Goal: Information Seeking & Learning: Learn about a topic

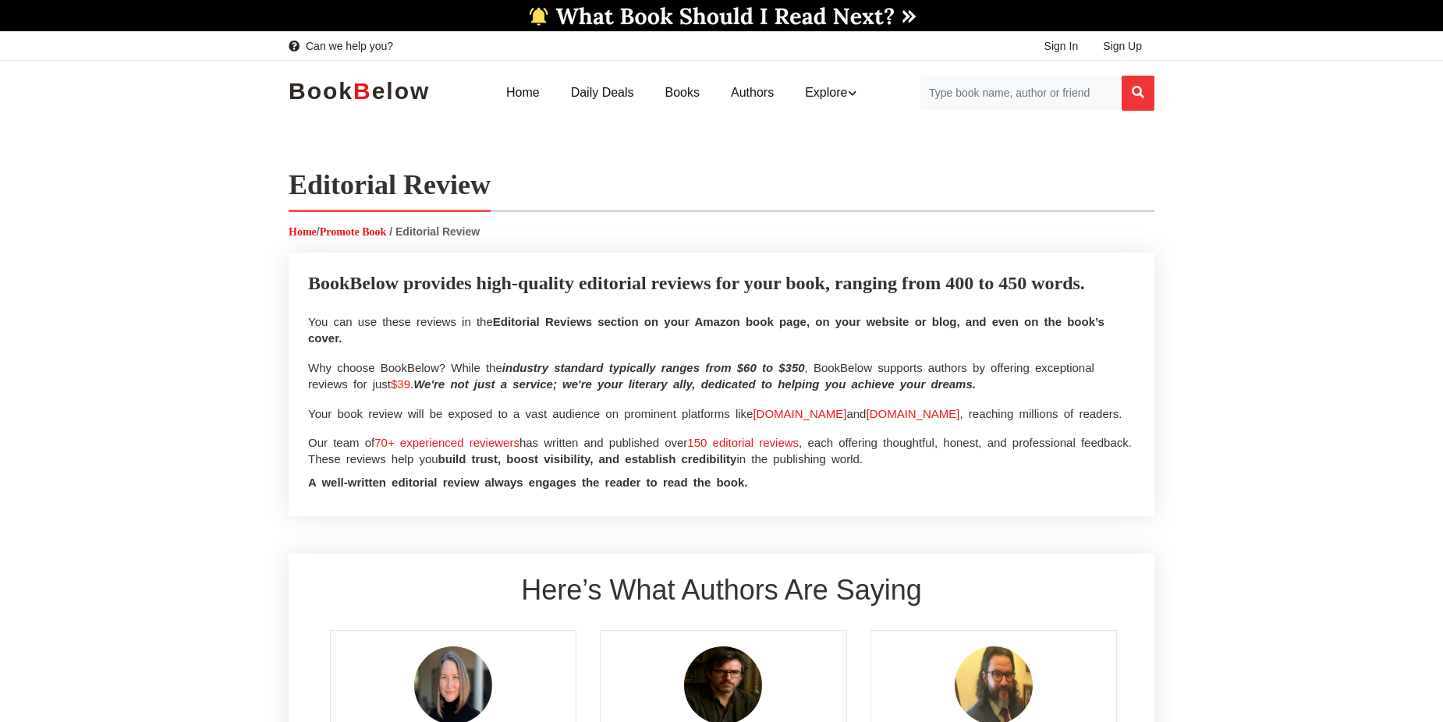
select select
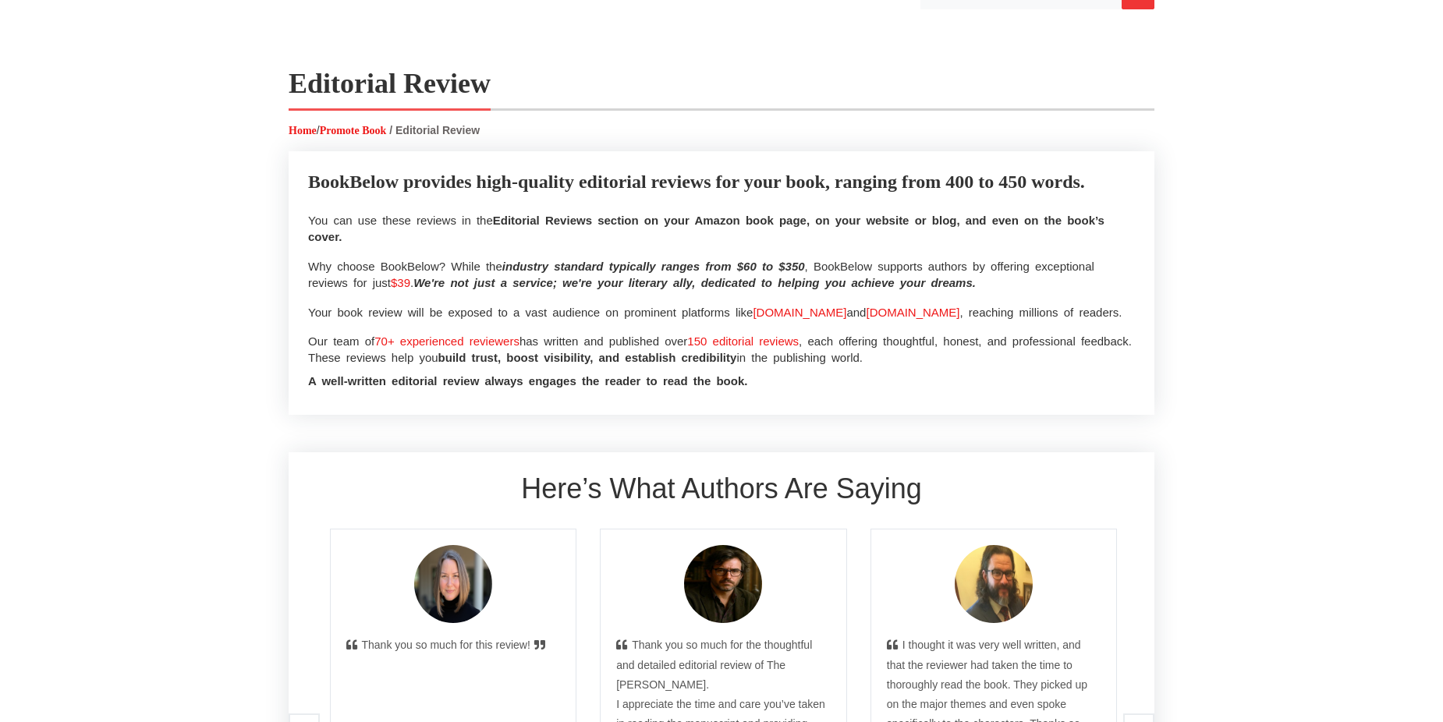
scroll to position [468, 0]
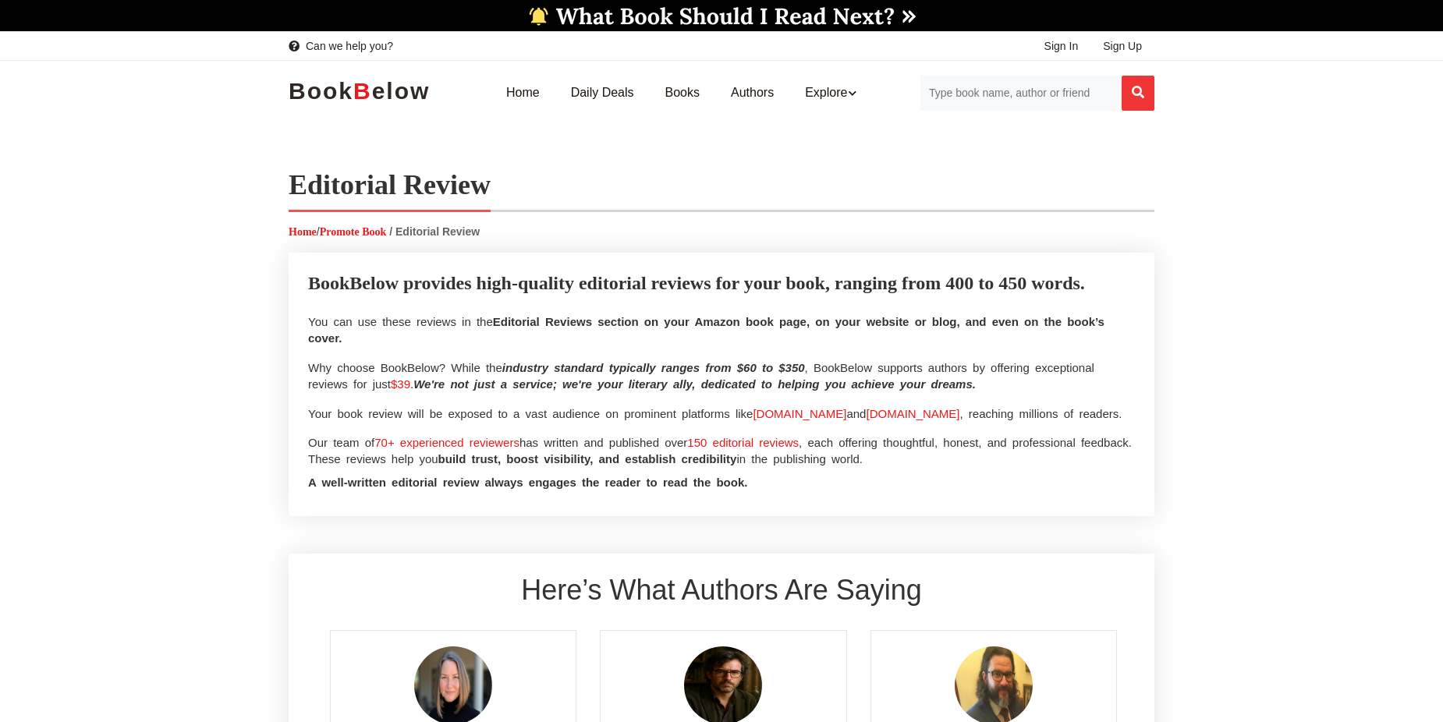
select select
click at [1004, 90] on input "Search for Books" at bounding box center [1020, 93] width 202 height 35
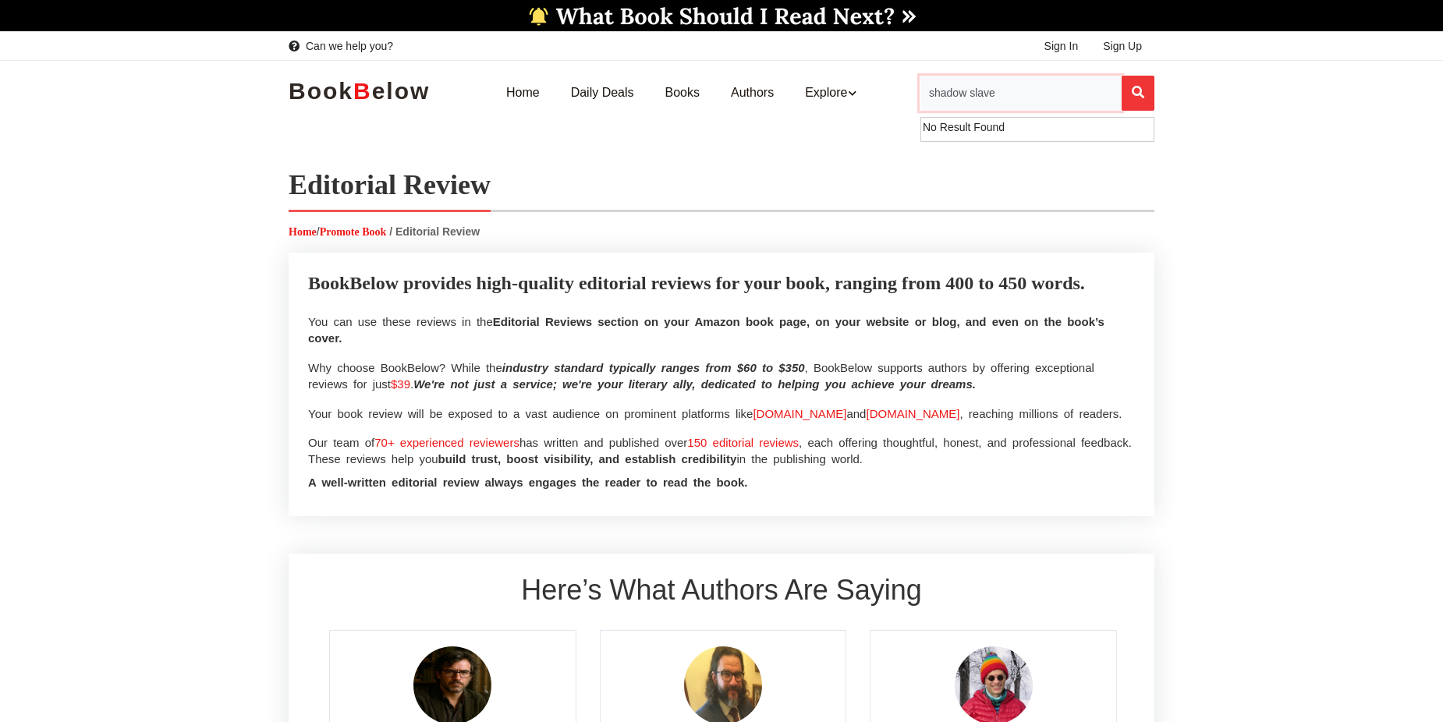
type input "shadow slave"
click at [1121, 76] on button "Search" at bounding box center [1137, 93] width 33 height 35
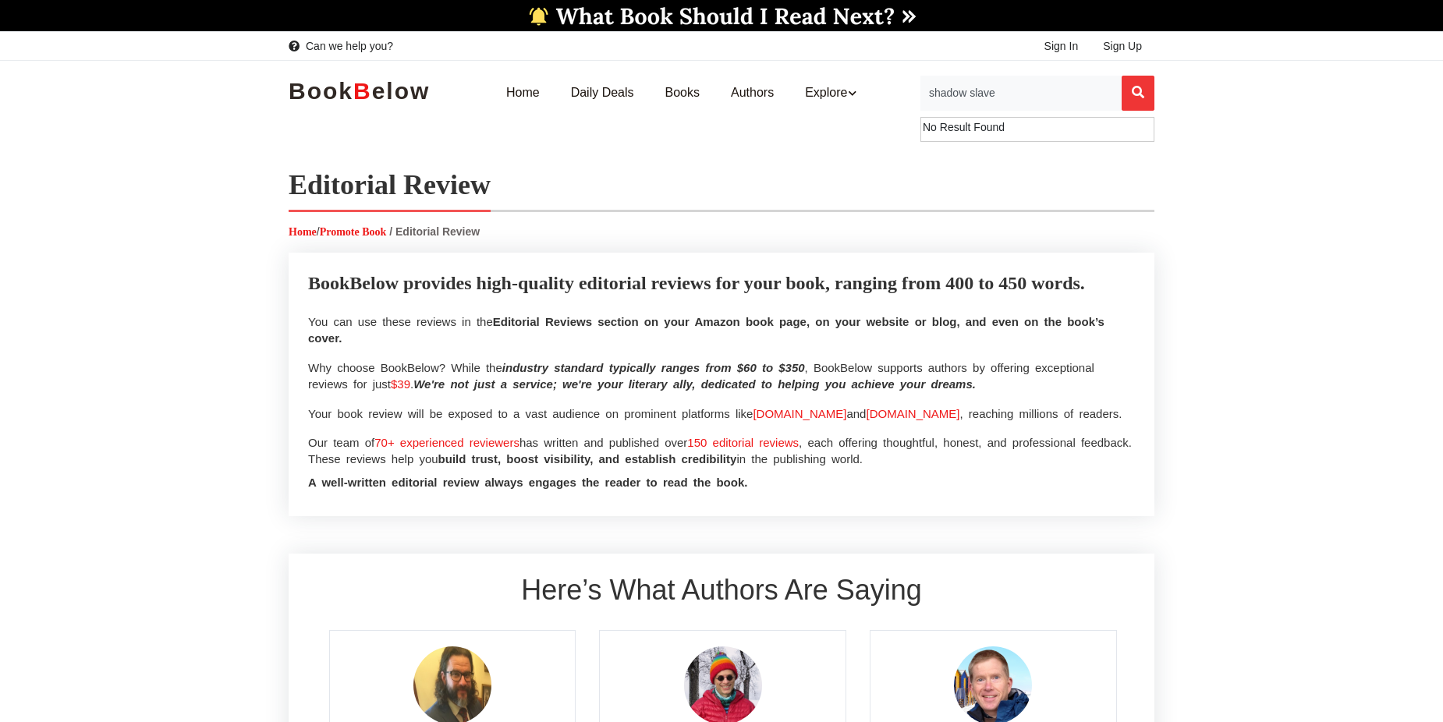
click at [311, 109] on link "Book B elow" at bounding box center [359, 93] width 141 height 37
